Goal: Find specific page/section: Find specific page/section

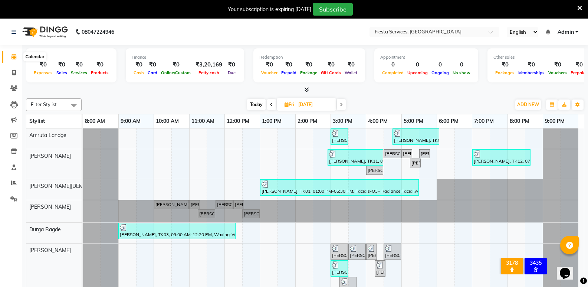
click at [19, 54] on span at bounding box center [13, 57] width 13 height 9
click at [17, 88] on span at bounding box center [13, 88] width 13 height 9
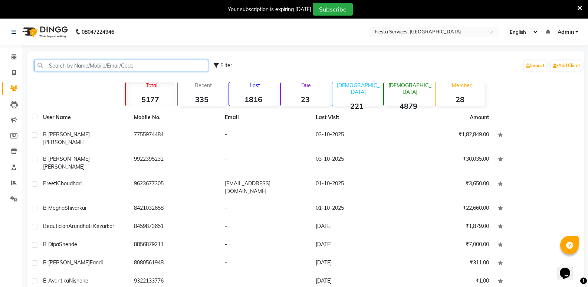
click at [110, 61] on input "text" at bounding box center [121, 65] width 174 height 11
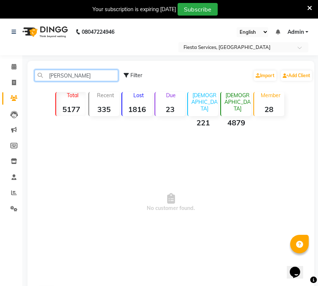
type input "[PERSON_NAME]"
